Goal: Communication & Community: Answer question/provide support

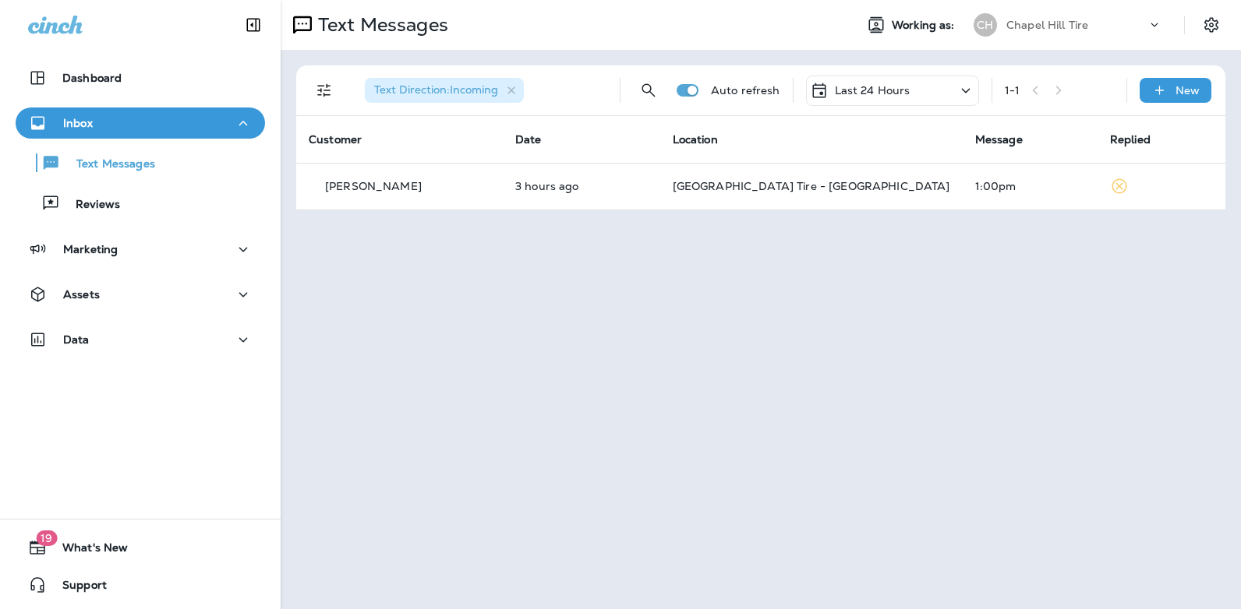
click at [965, 90] on icon at bounding box center [965, 90] width 19 height 19
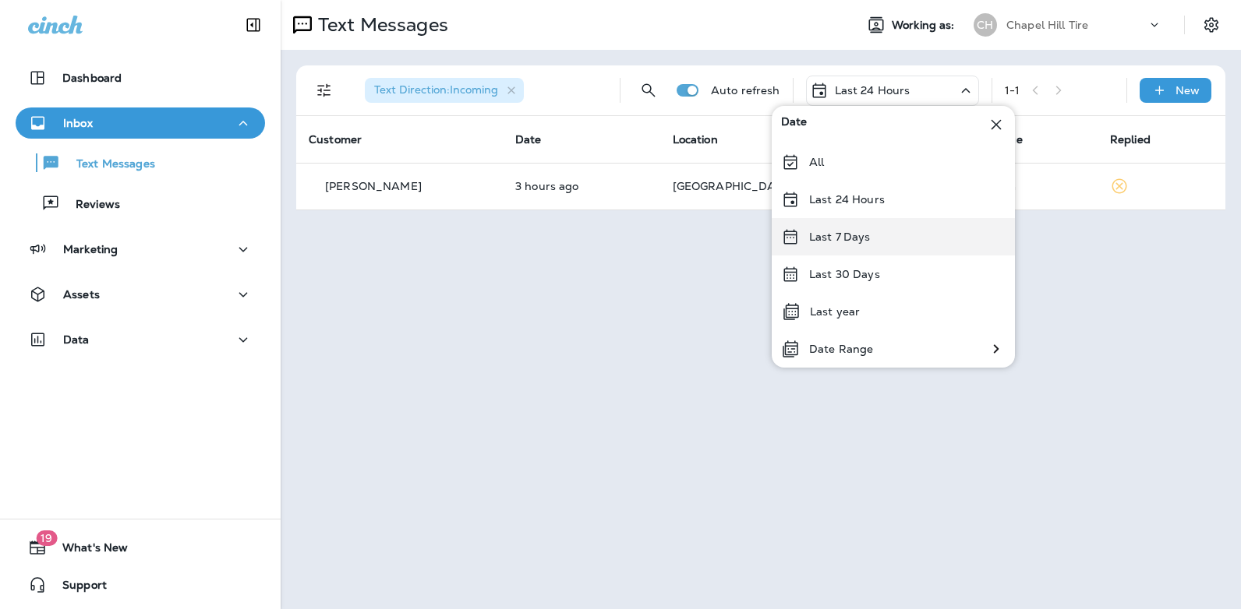
click at [891, 238] on div "Last 7 Days" at bounding box center [892, 236] width 243 height 37
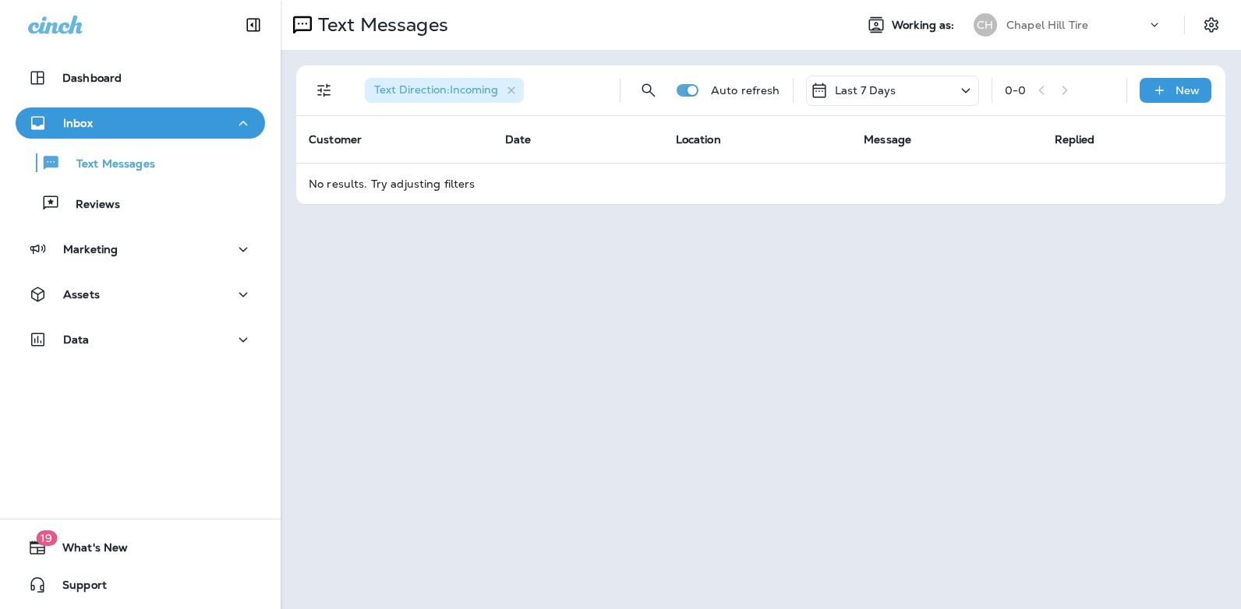
click at [965, 89] on icon at bounding box center [965, 90] width 19 height 19
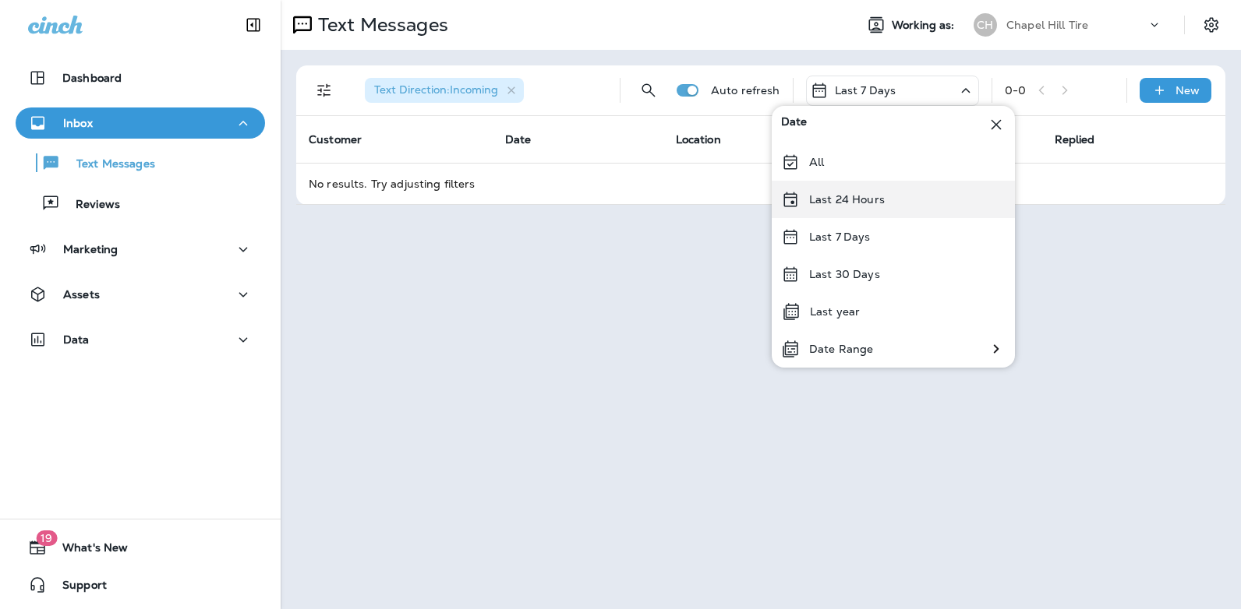
click at [897, 196] on div "Last 24 Hours" at bounding box center [892, 199] width 243 height 37
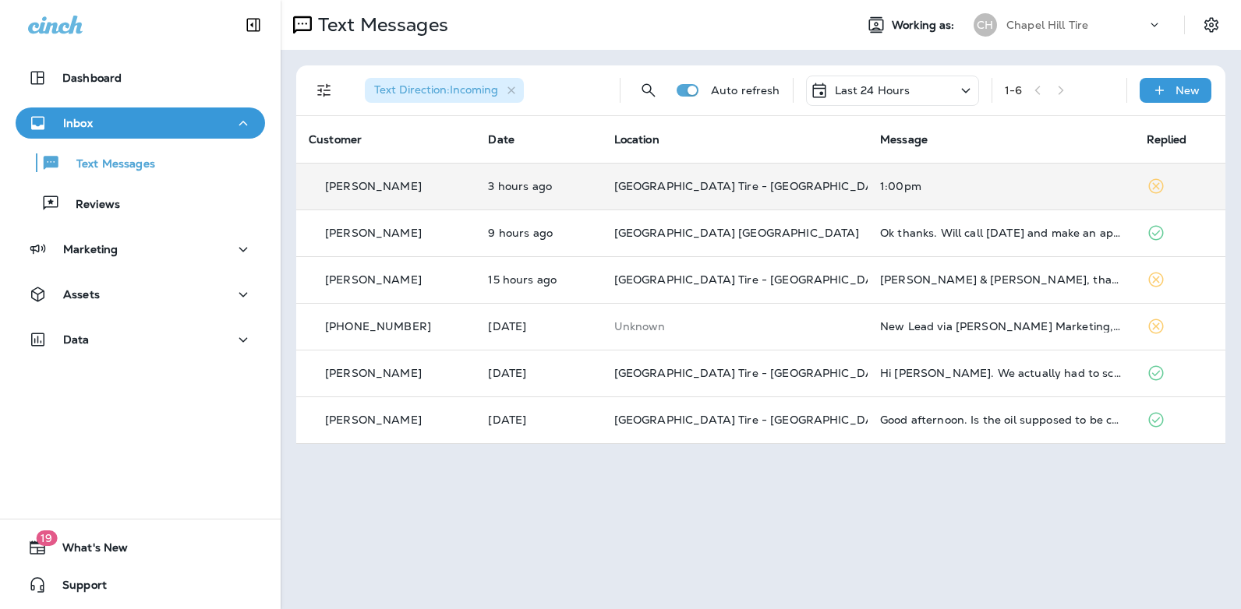
click at [896, 187] on div "1:00pm" at bounding box center [1000, 186] width 241 height 12
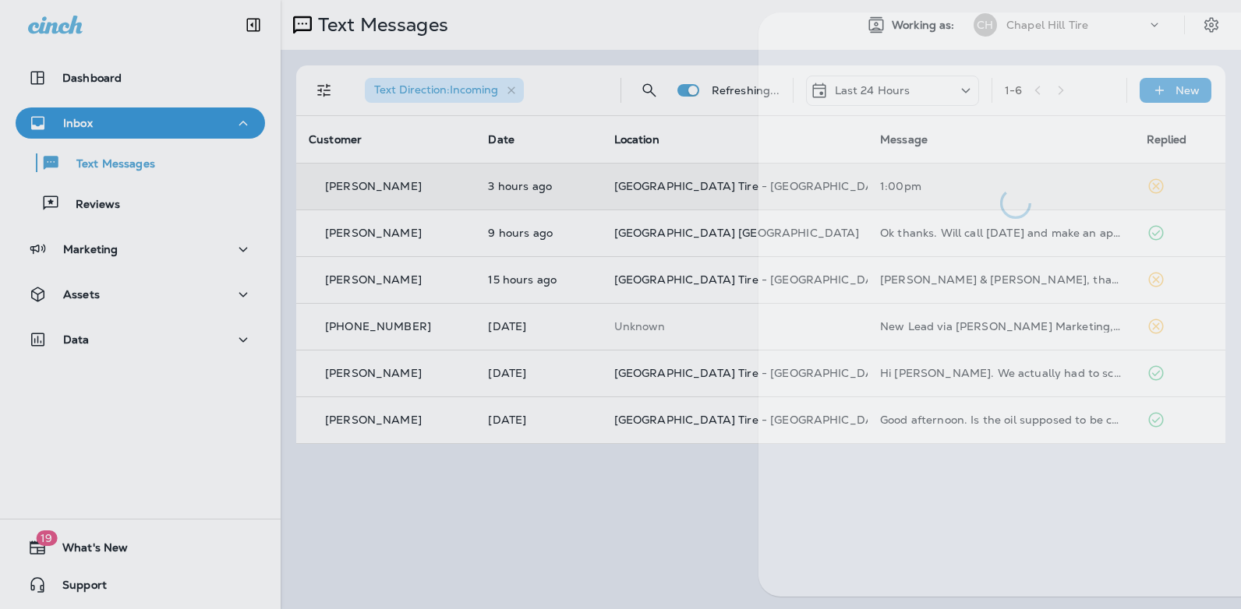
click at [896, 187] on div at bounding box center [1015, 115] width 514 height 206
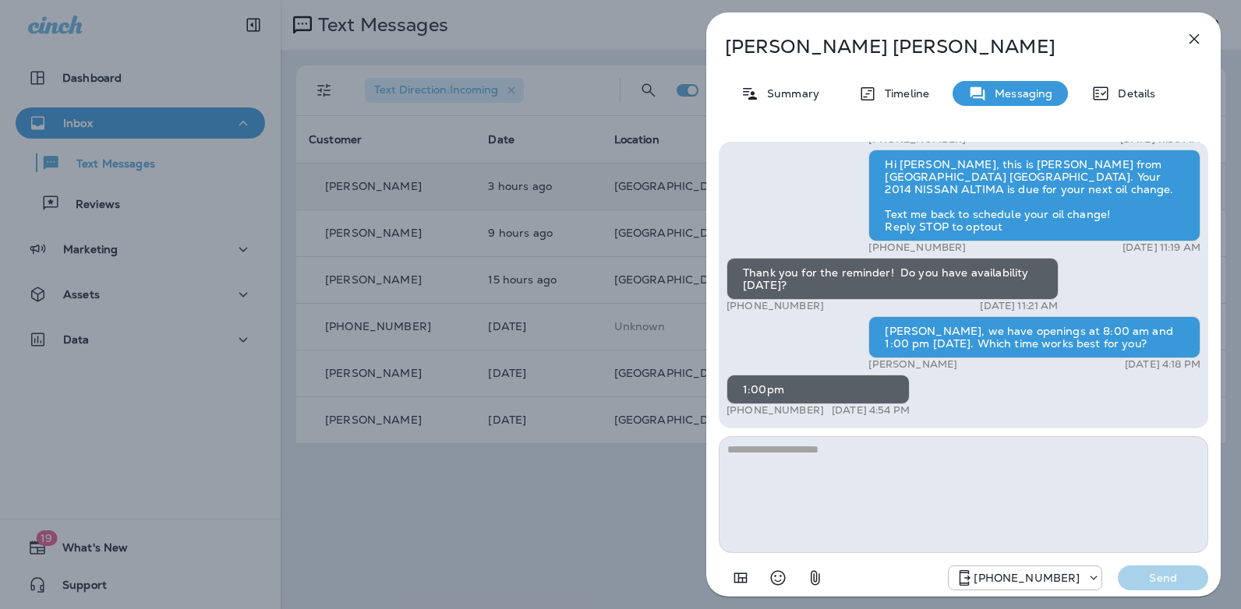
drag, startPoint x: 820, startPoint y: 409, endPoint x: 742, endPoint y: 413, distance: 78.0
click at [742, 413] on div "+1 (806) 329-8600 [DATE] 4:54 PM" at bounding box center [817, 410] width 183 height 12
copy p "806) 329-8600"
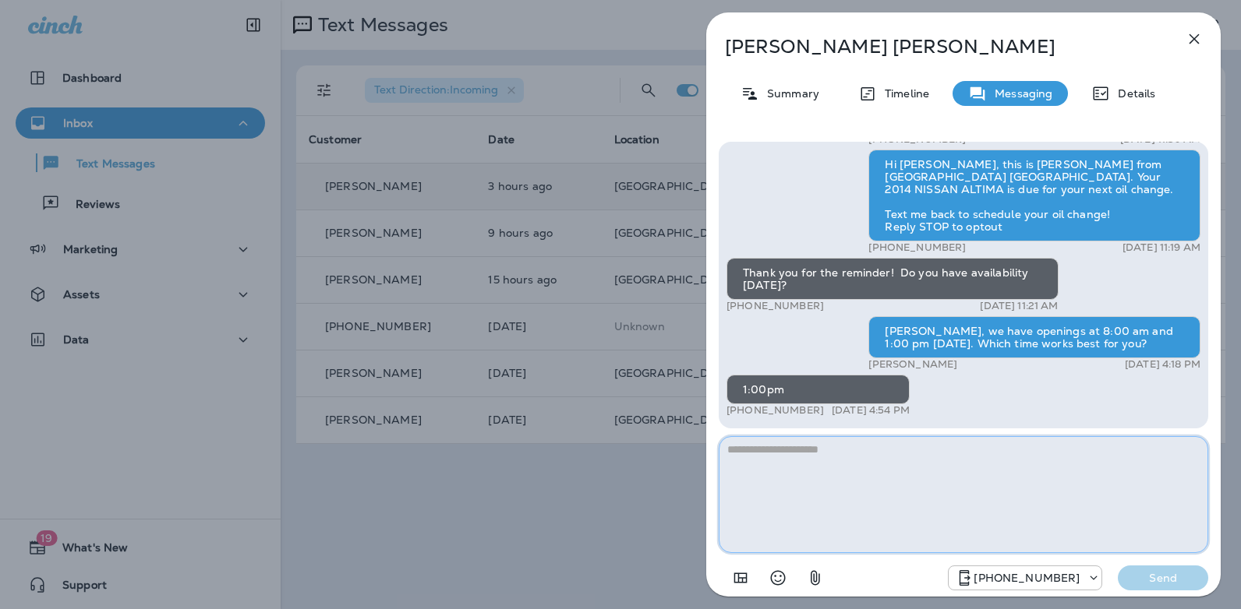
click at [783, 451] on textarea at bounding box center [962, 494] width 489 height 117
type textarea "**********"
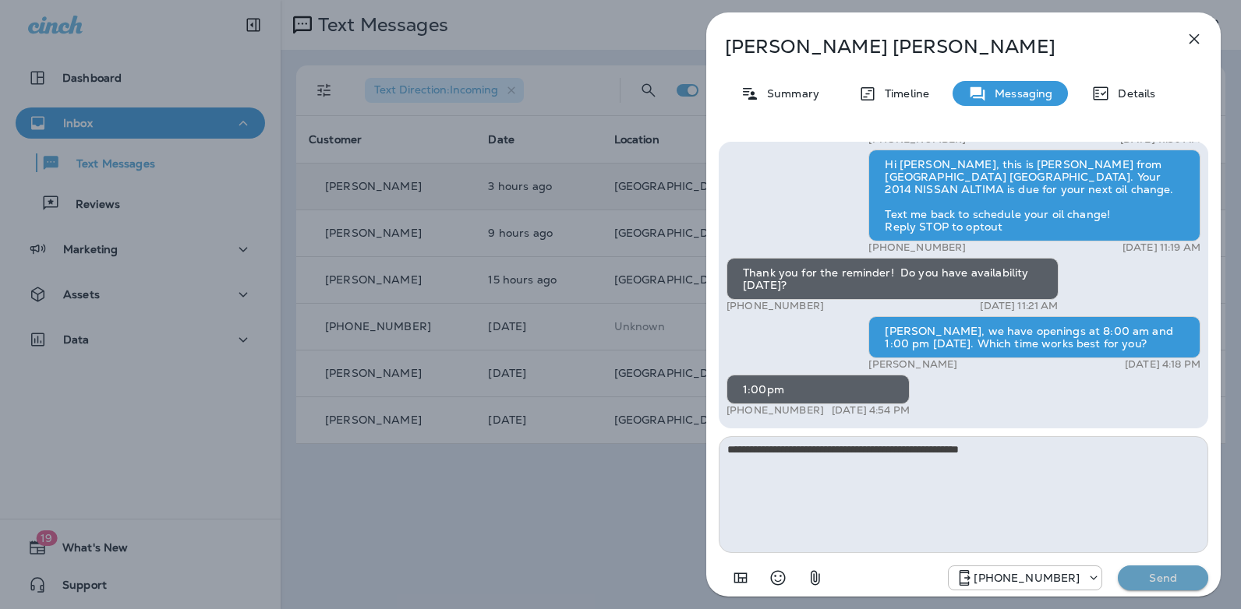
click at [1150, 575] on p "Send" at bounding box center [1162, 578] width 65 height 14
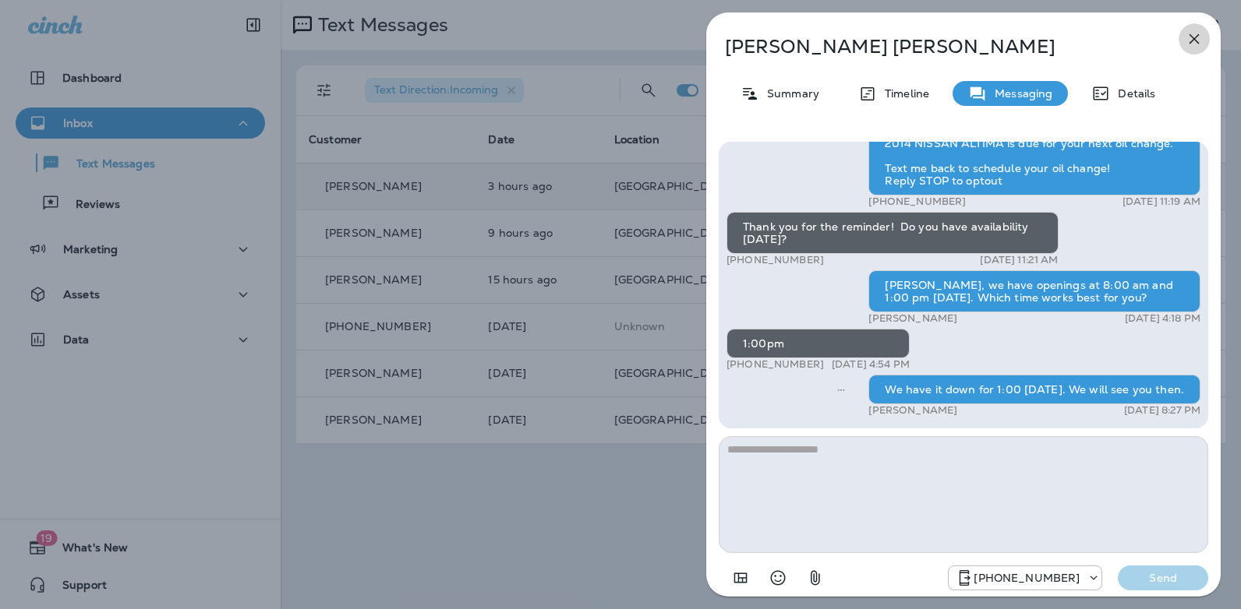
click at [1193, 36] on icon "button" at bounding box center [1193, 39] width 19 height 19
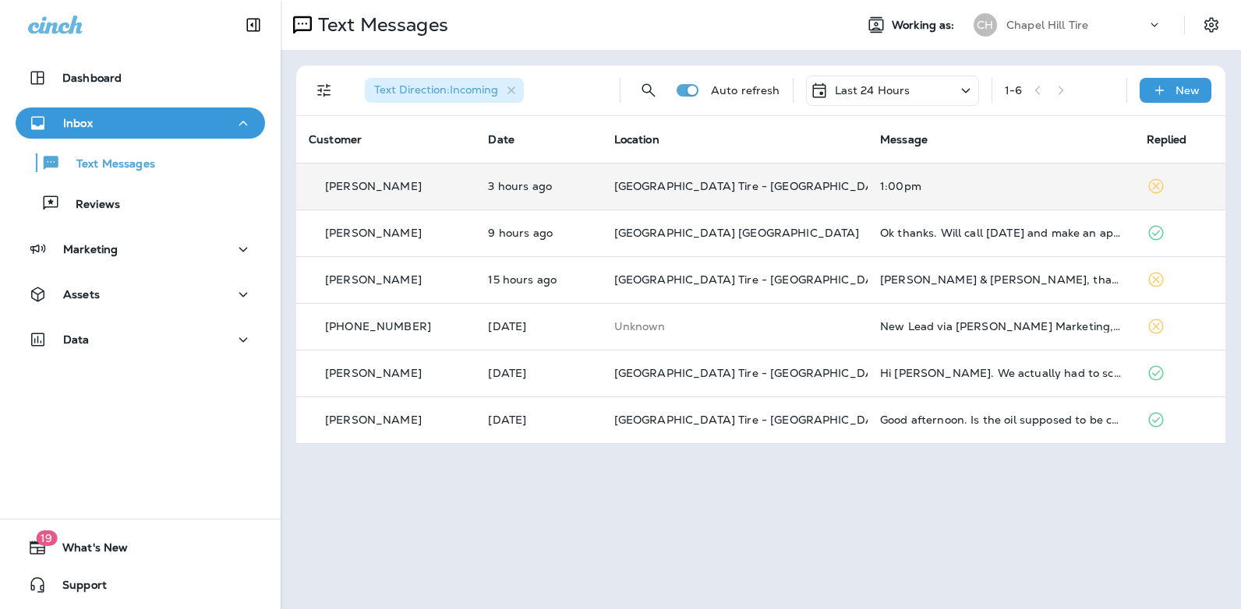
click at [959, 87] on icon at bounding box center [965, 90] width 19 height 19
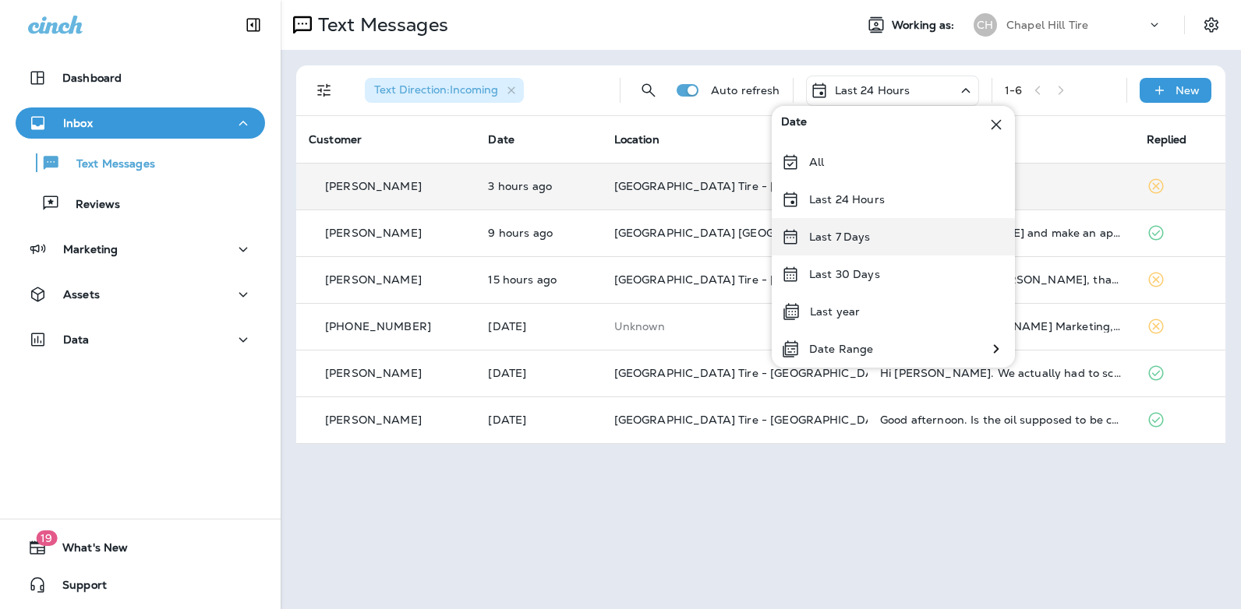
click at [876, 241] on div "Last 7 Days" at bounding box center [892, 236] width 243 height 37
